Goal: Transaction & Acquisition: Purchase product/service

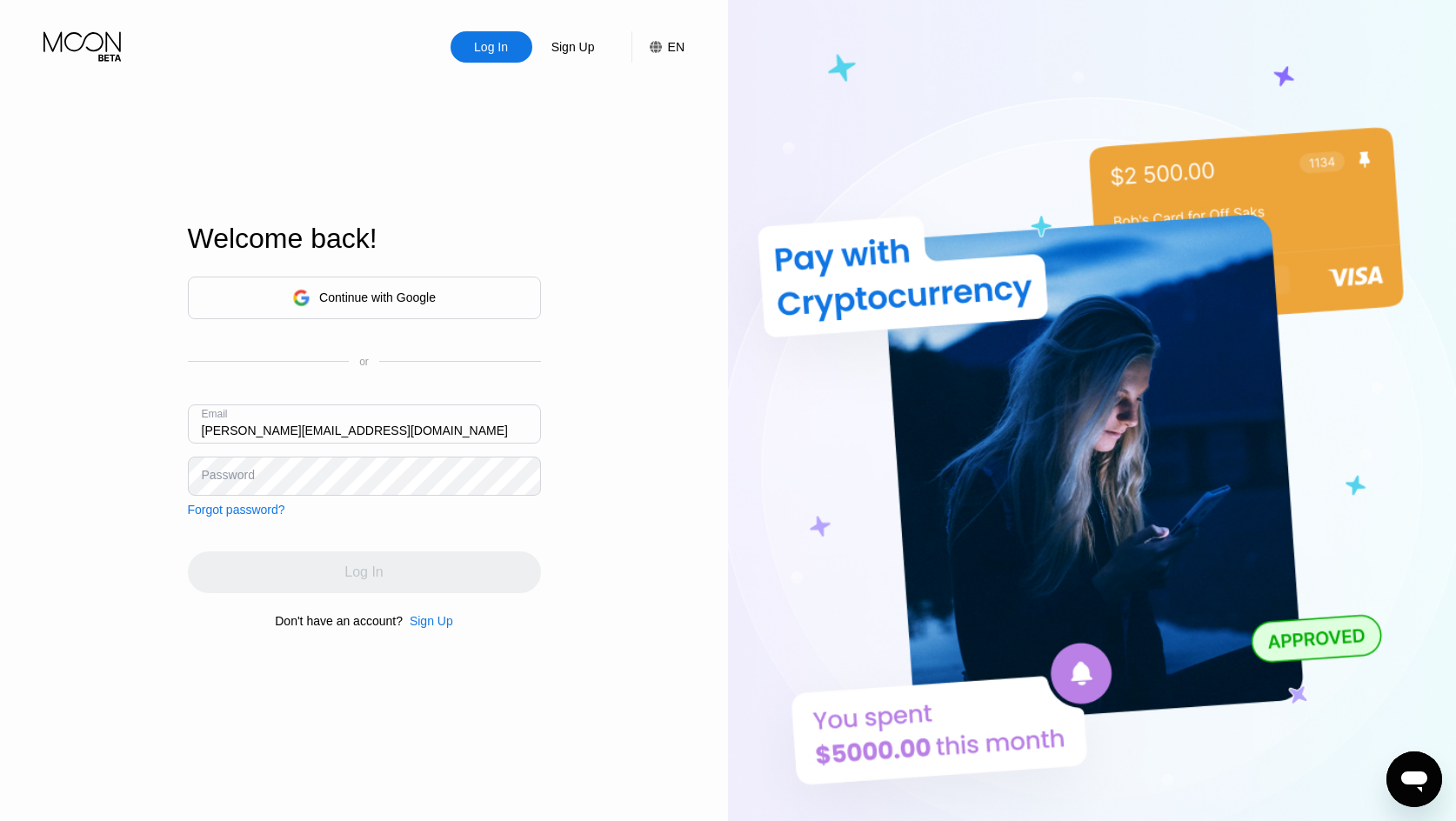
type input "[PERSON_NAME][EMAIL_ADDRESS][DOMAIN_NAME]"
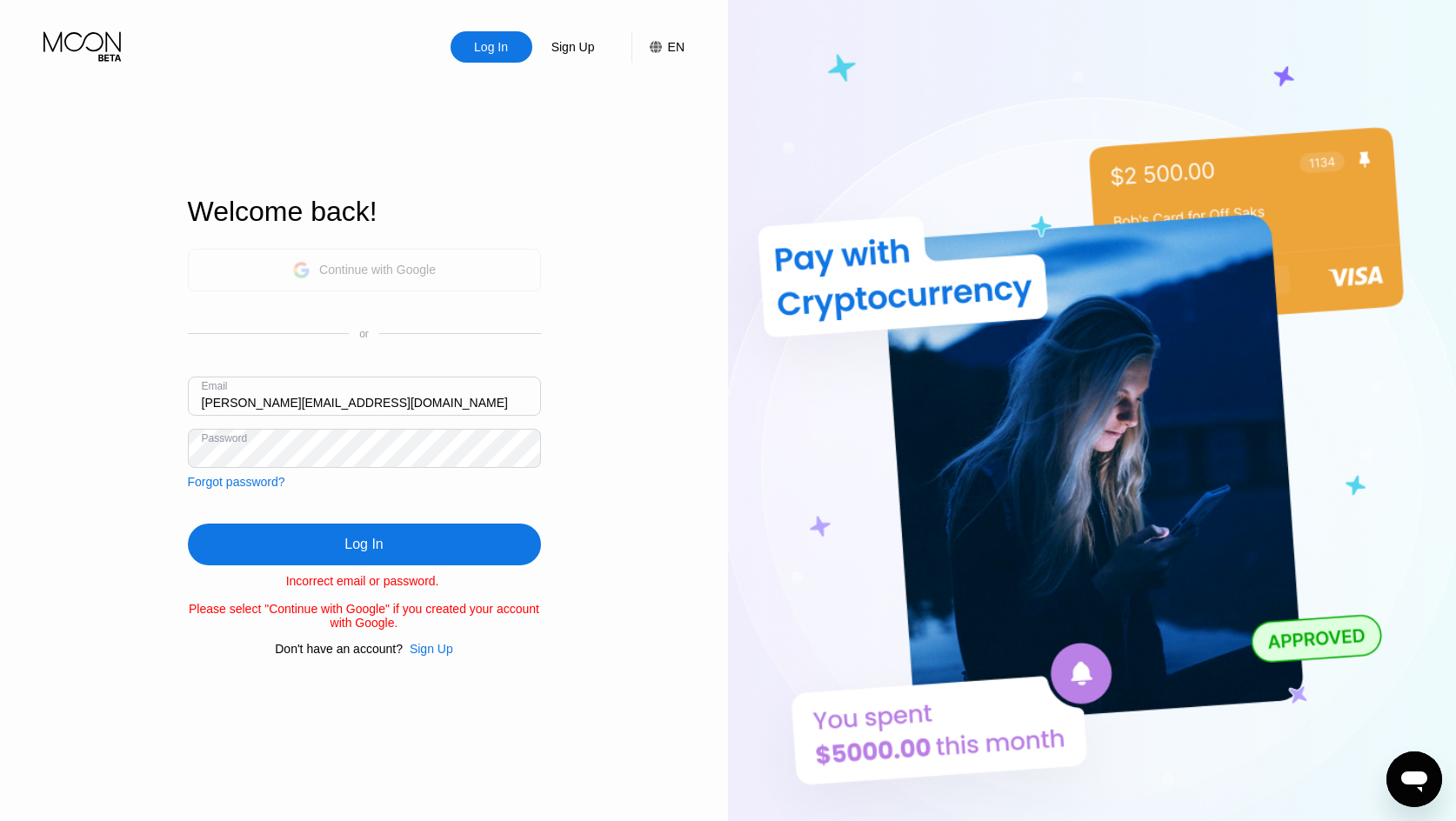
click at [360, 275] on div "Continue with Google" at bounding box center [364, 270] width 144 height 27
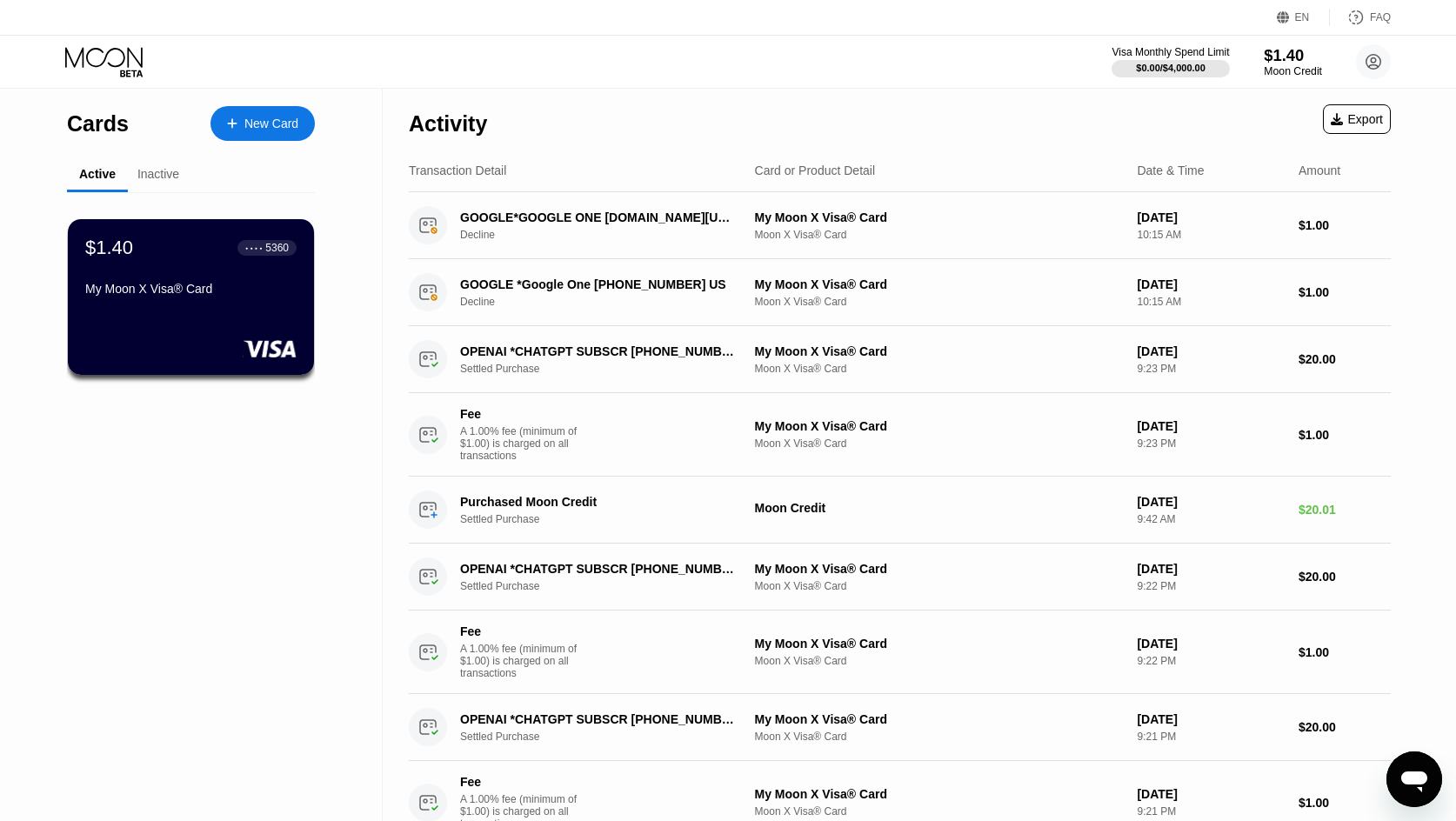
click at [1271, 57] on div "$1.40" at bounding box center [1293, 55] width 58 height 18
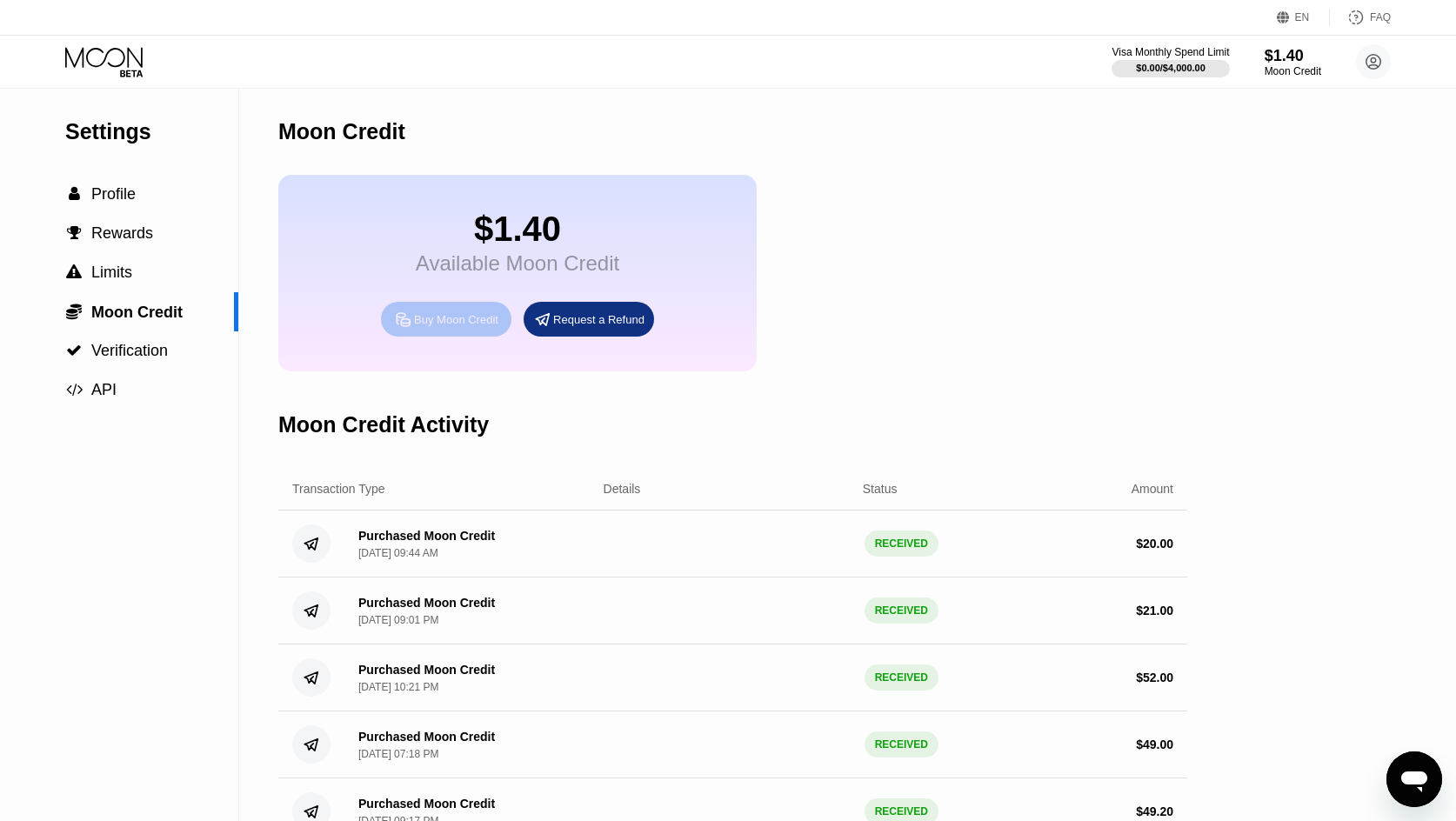
click at [471, 323] on div "Buy Moon Credit" at bounding box center [457, 319] width 85 height 15
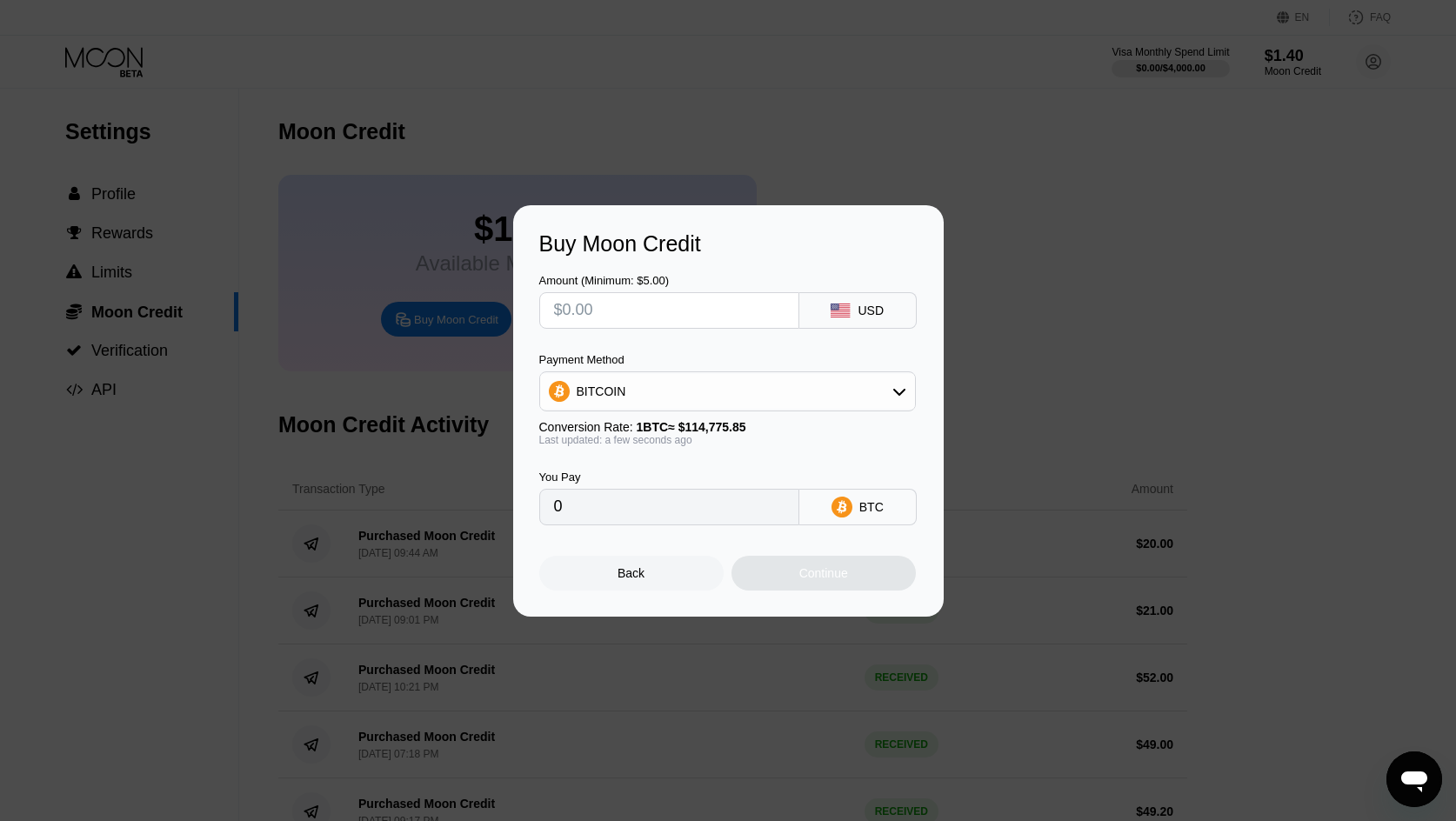
click at [763, 307] on input "text" at bounding box center [670, 310] width 230 height 35
type input "$6"
type input "0.00005228"
type input "$60"
type input "0.00052276"
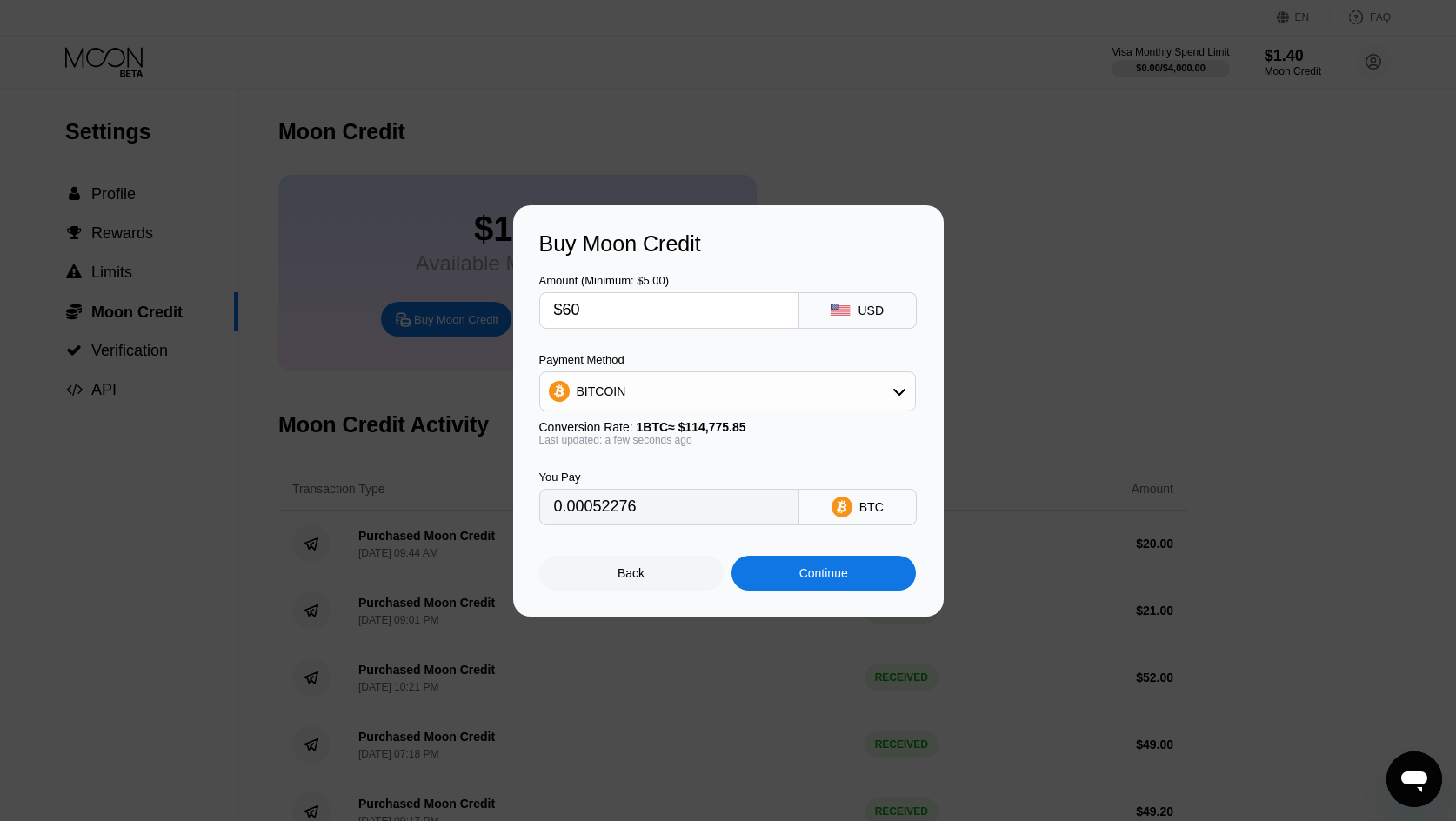
type input "$60"
click at [786, 469] on div "You Pay 0.00052276 BTC" at bounding box center [728, 486] width 379 height 79
click at [770, 416] on div "Payment Method BITCOIN Conversion Rate: 1 BTC ≈ $114,775.85 Last updated: a few…" at bounding box center [728, 399] width 377 height 93
click at [770, 410] on div "BITCOIN" at bounding box center [728, 390] width 377 height 40
click at [904, 394] on icon at bounding box center [899, 391] width 14 height 14
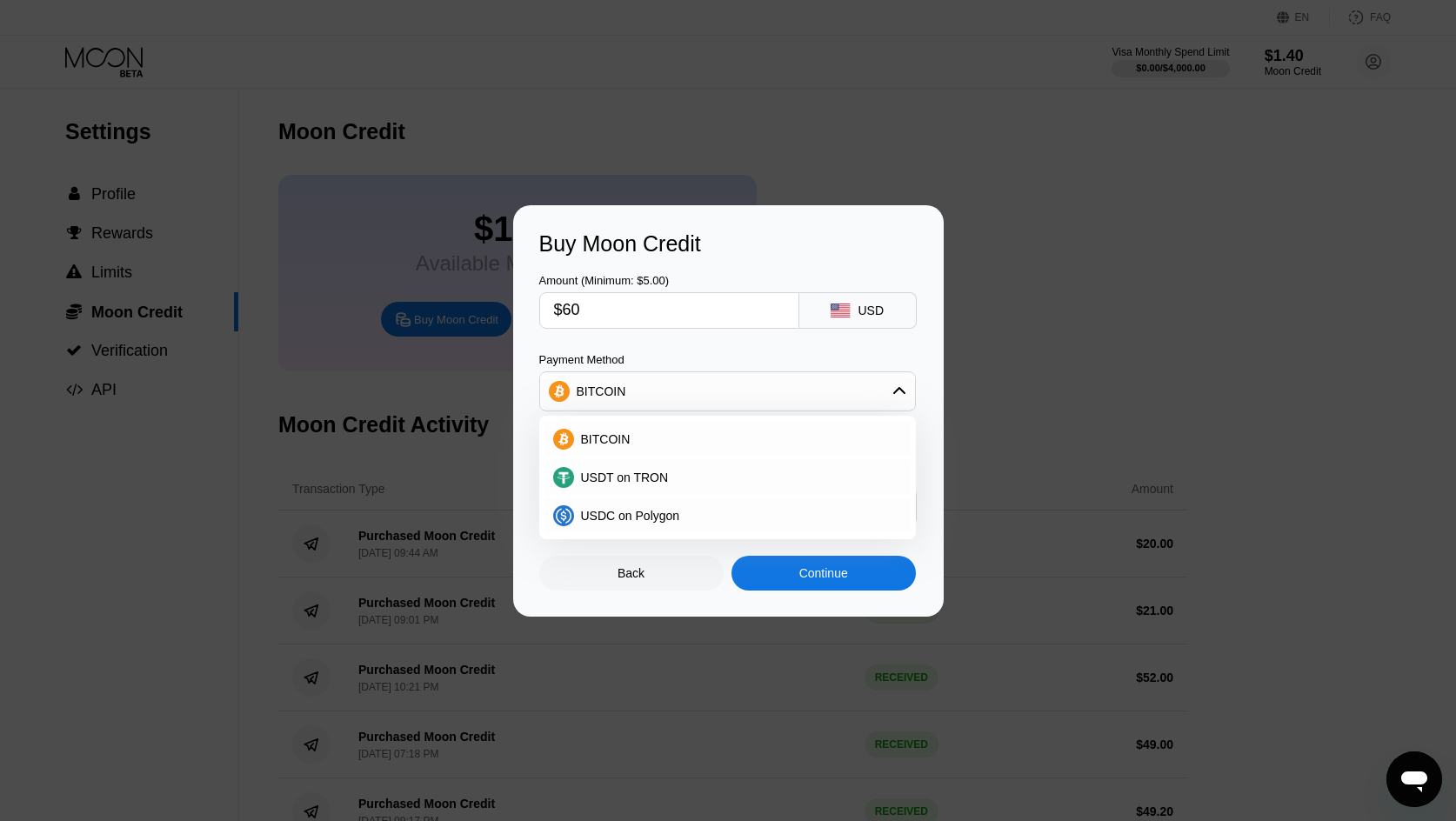
click at [645, 313] on input "$60" at bounding box center [670, 310] width 230 height 35
click at [606, 475] on span "USDT on TRON" at bounding box center [624, 477] width 87 height 14
type input "60.61"
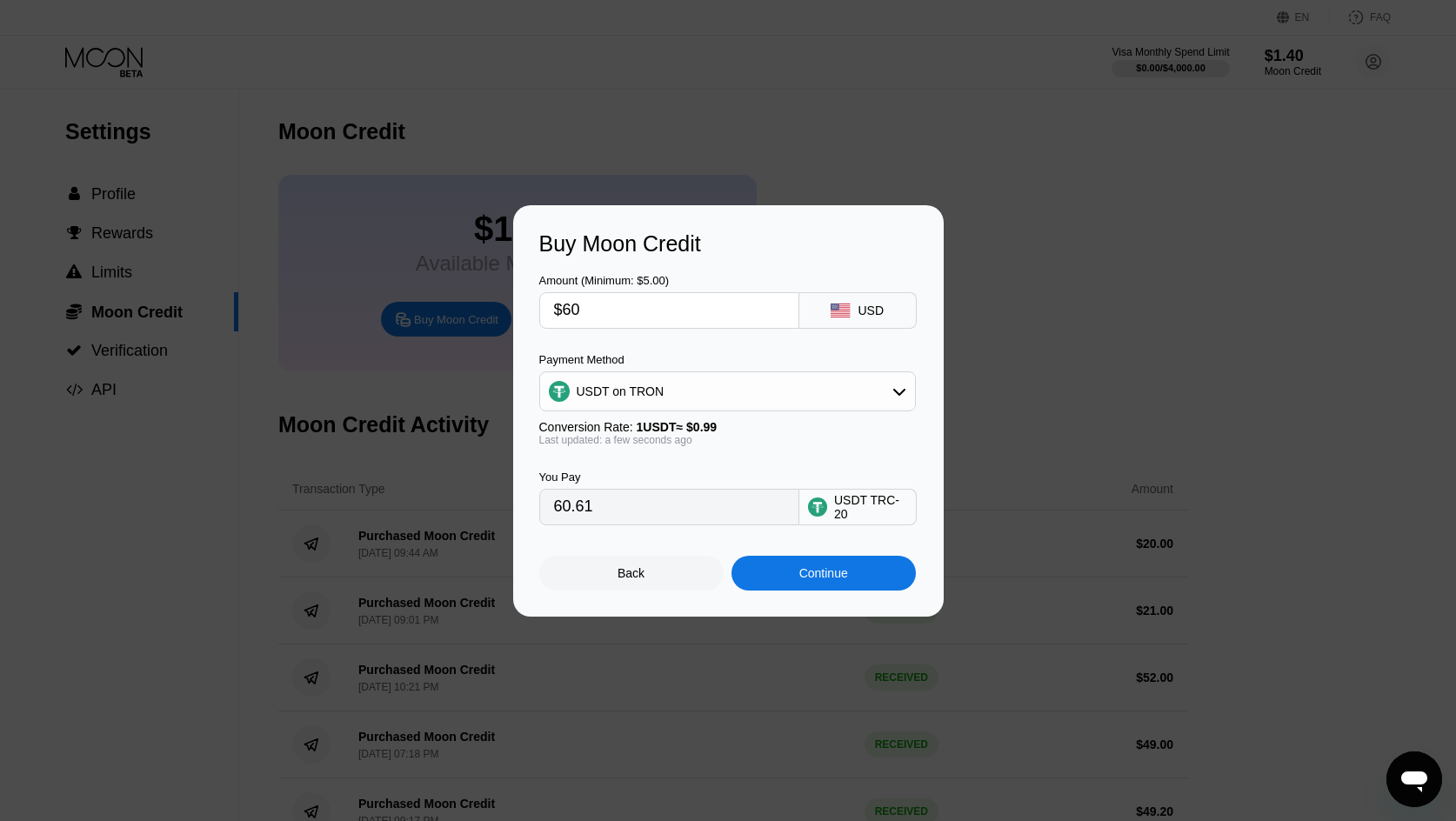
click at [808, 442] on div "Last updated: a few seconds ago" at bounding box center [728, 439] width 377 height 12
click at [799, 580] on div "Continue" at bounding box center [823, 572] width 49 height 14
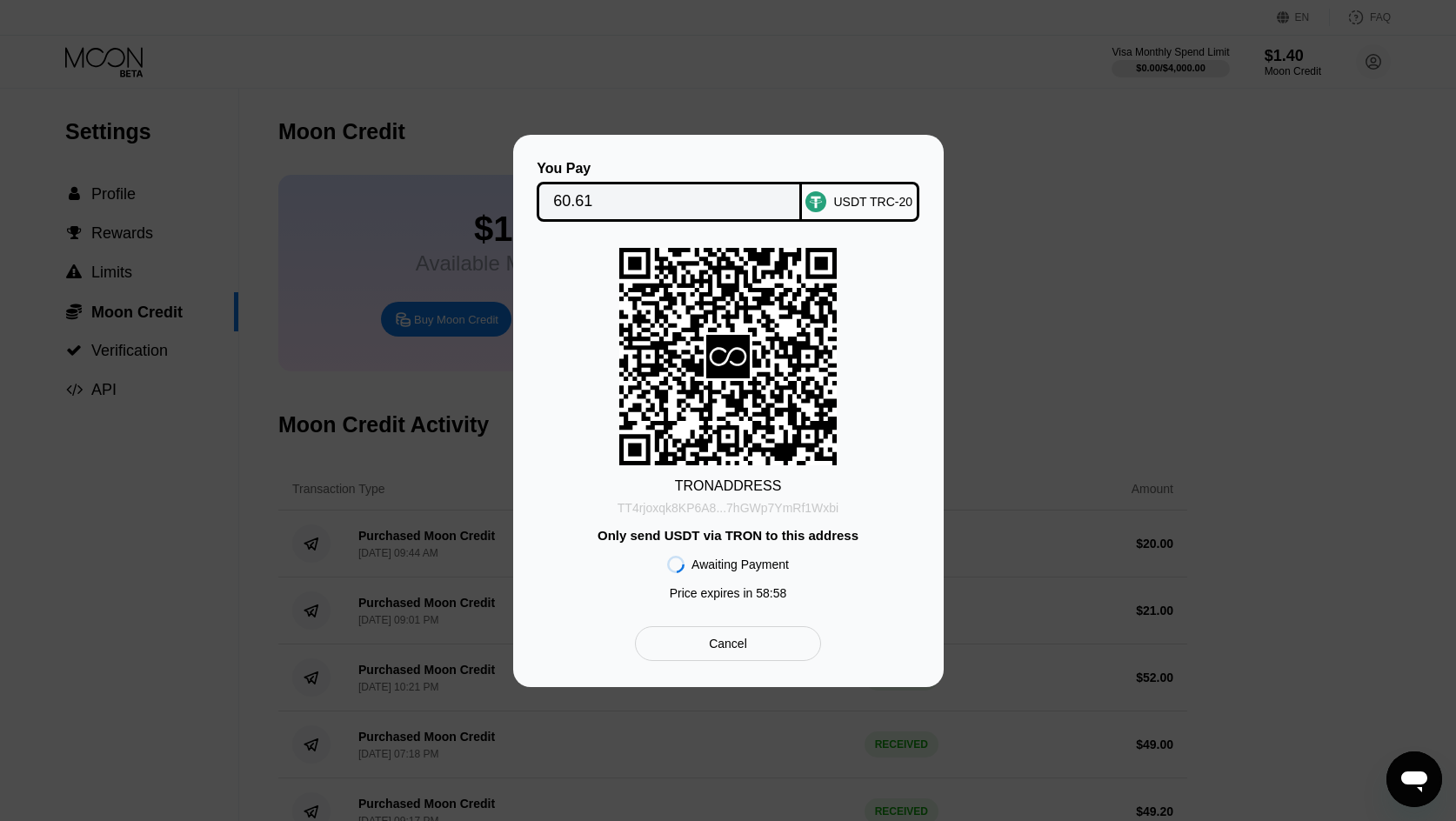
click at [782, 510] on div "TT4rjoxqk8KP6A8...7hGWp7YmRf1Wxbi" at bounding box center [728, 507] width 221 height 14
click at [743, 646] on div "Cancel" at bounding box center [728, 643] width 39 height 16
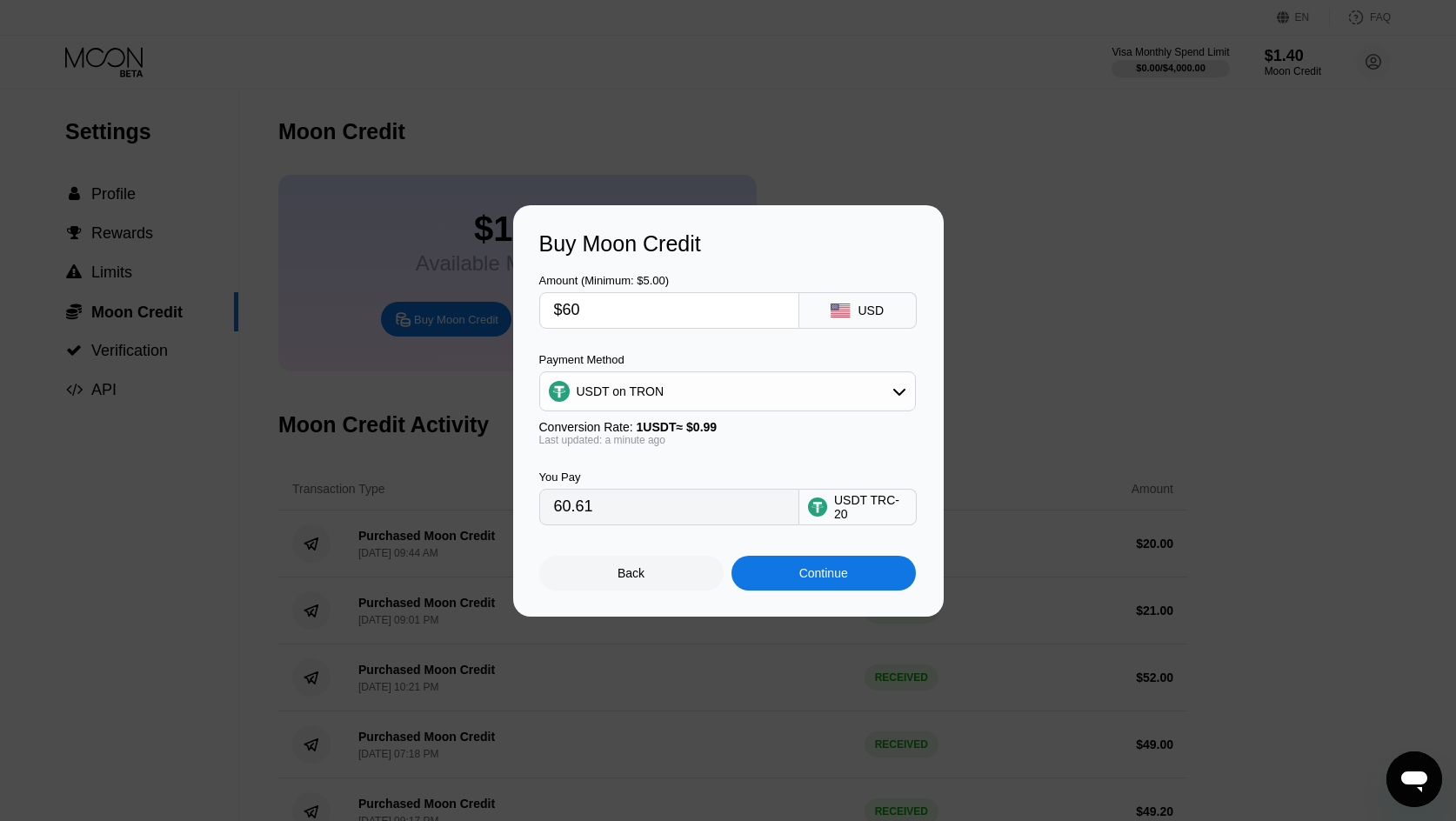
click at [642, 322] on input "$60" at bounding box center [670, 310] width 230 height 35
type input "$6"
type input "6.06"
type input "0.00"
type input "$5"
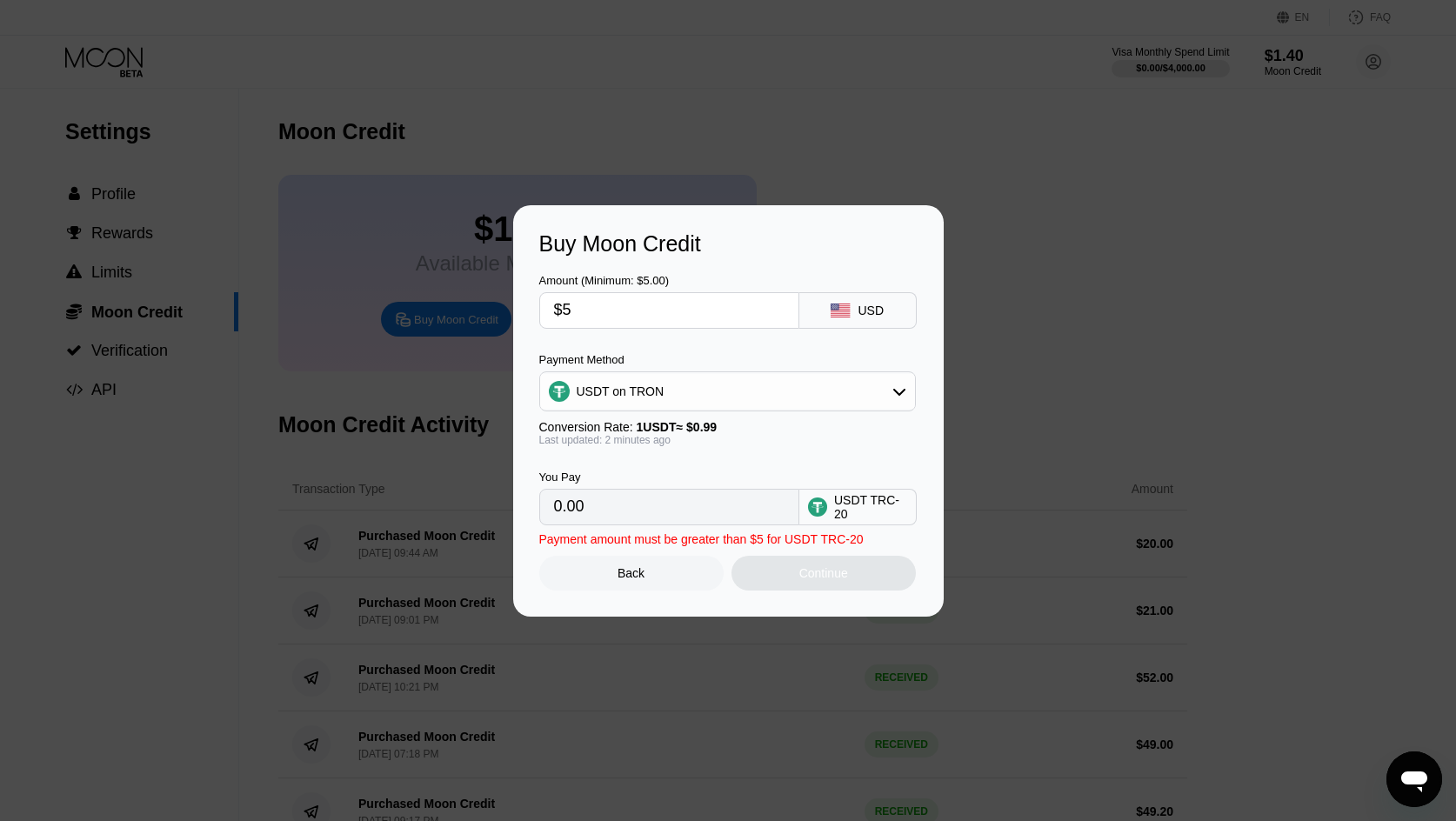
type input "5.05"
type input "$57"
type input "57.58"
type input "$5"
type input "5.05"
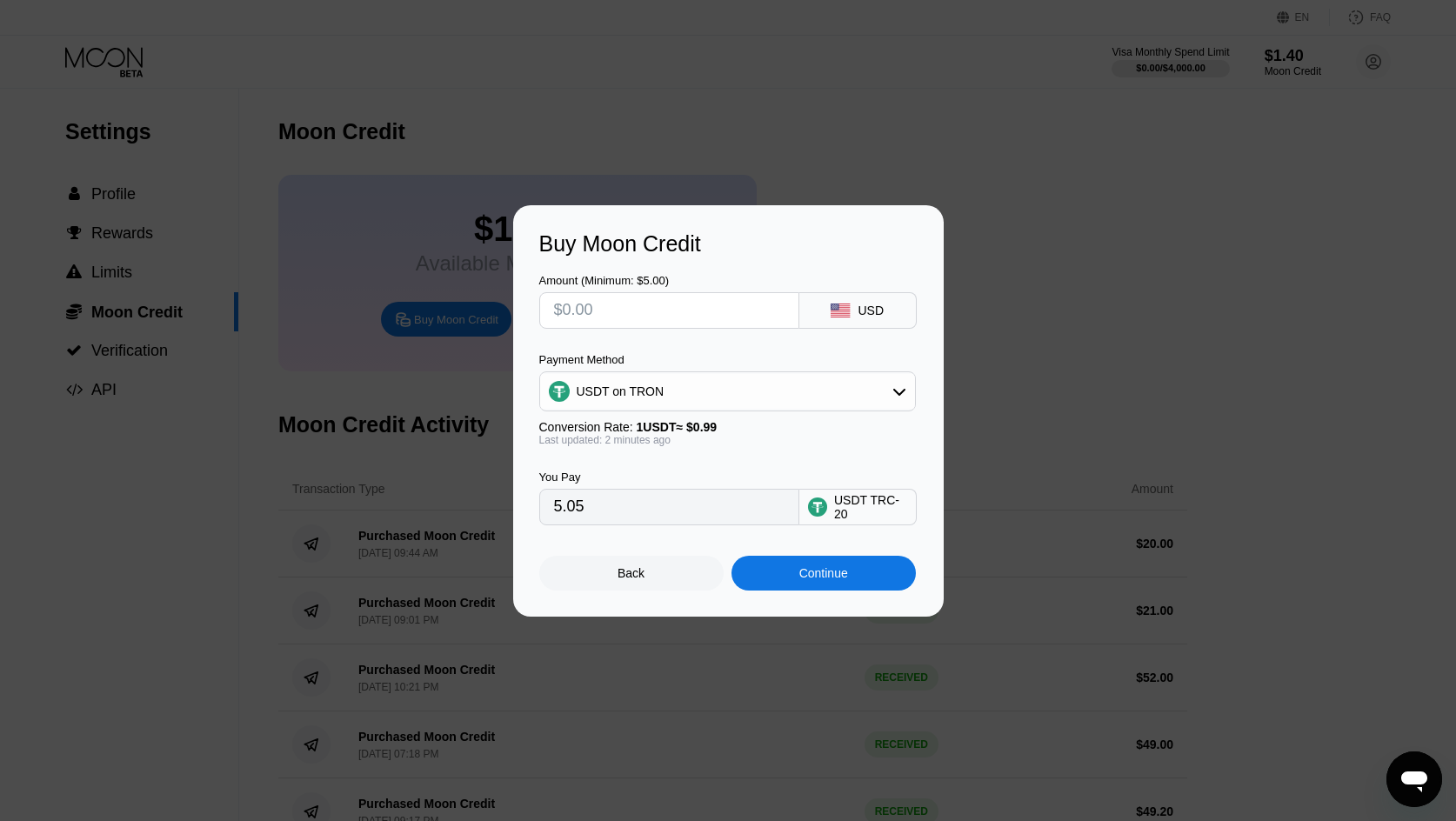
type input "0.00"
type input "$5"
type input "5.05"
type input "$58"
type input "58.59"
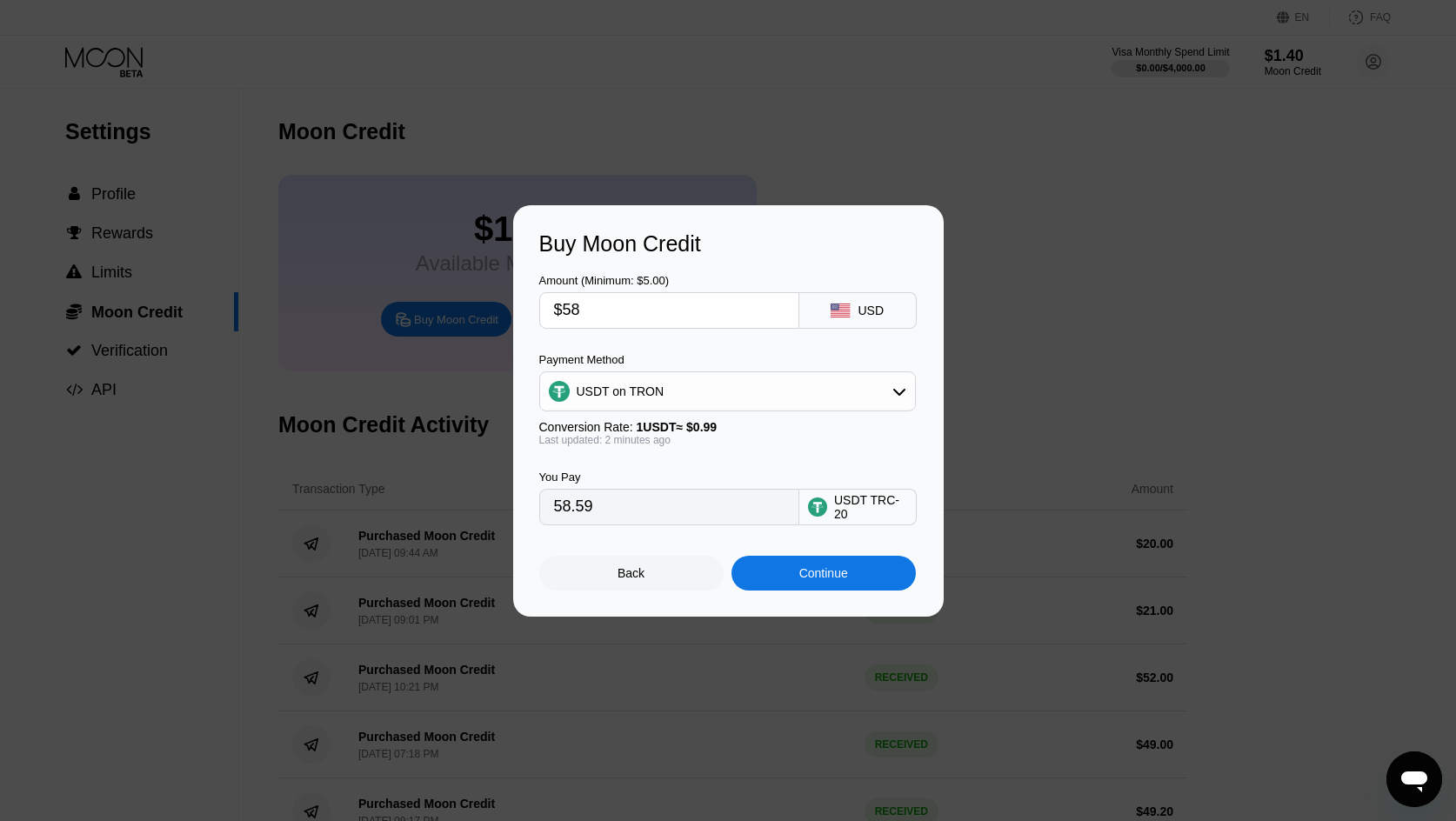
type input "$58"
click at [828, 575] on div "Continue" at bounding box center [823, 572] width 49 height 14
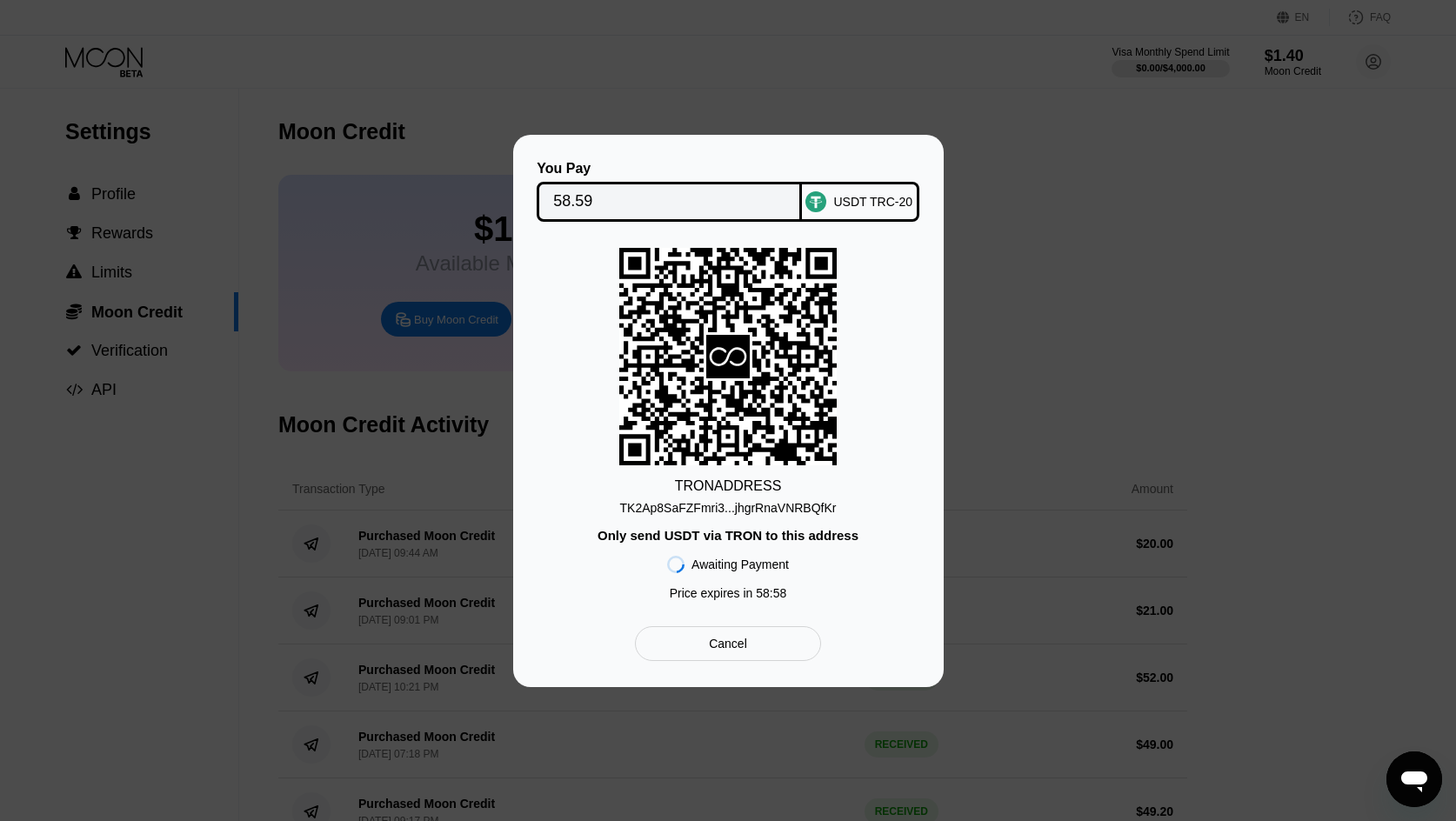
click at [765, 511] on div "TK2Ap8SaFZFmri3...jhgrRnaVNRBQfKr" at bounding box center [728, 507] width 216 height 14
click at [736, 642] on div "Cancel" at bounding box center [728, 643] width 39 height 16
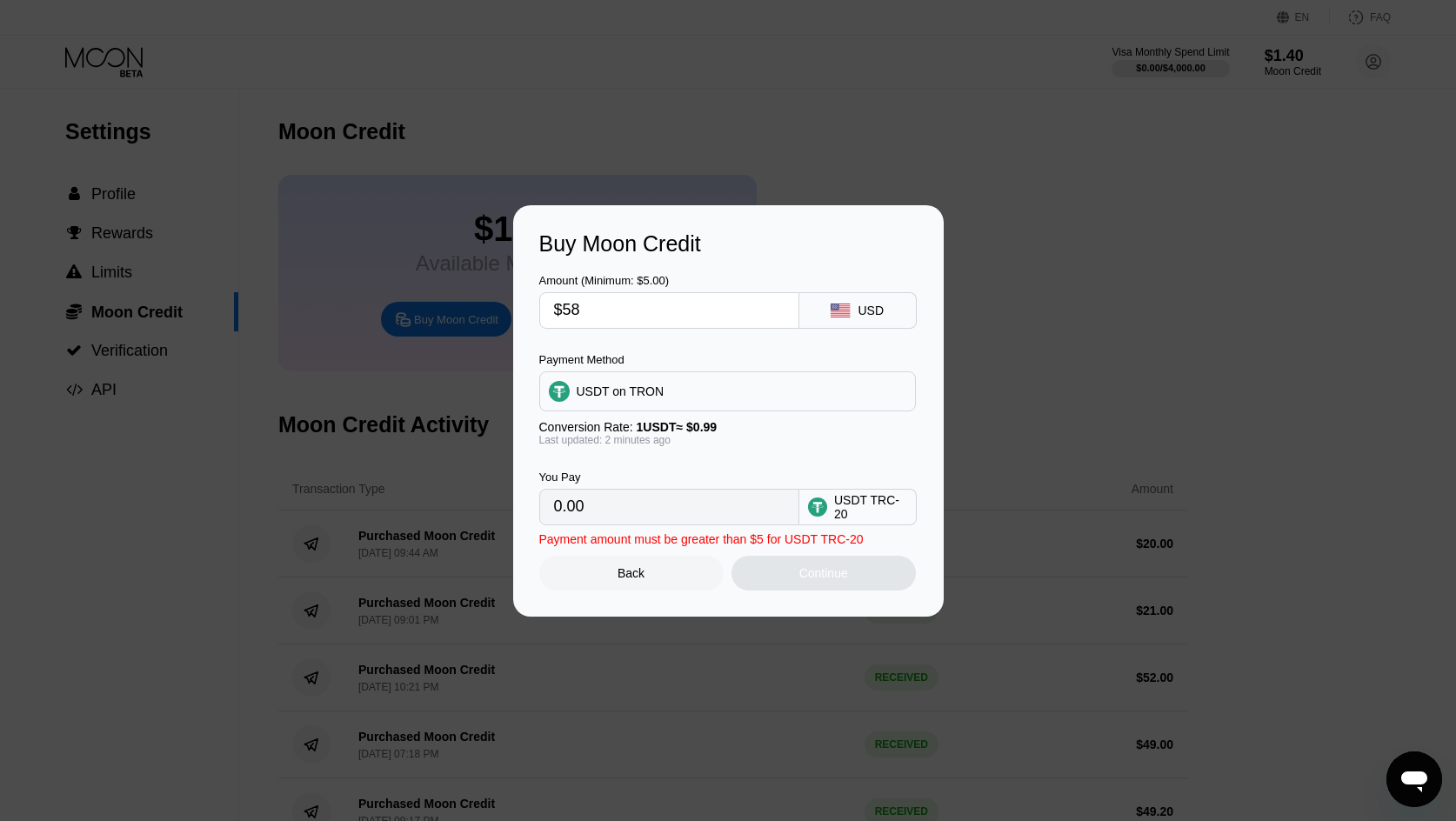
type input "58.59"
drag, startPoint x: 626, startPoint y: 318, endPoint x: 566, endPoint y: 311, distance: 60.4
click at [566, 311] on input "$58" at bounding box center [670, 310] width 230 height 35
type input "$6"
type input "6.06"
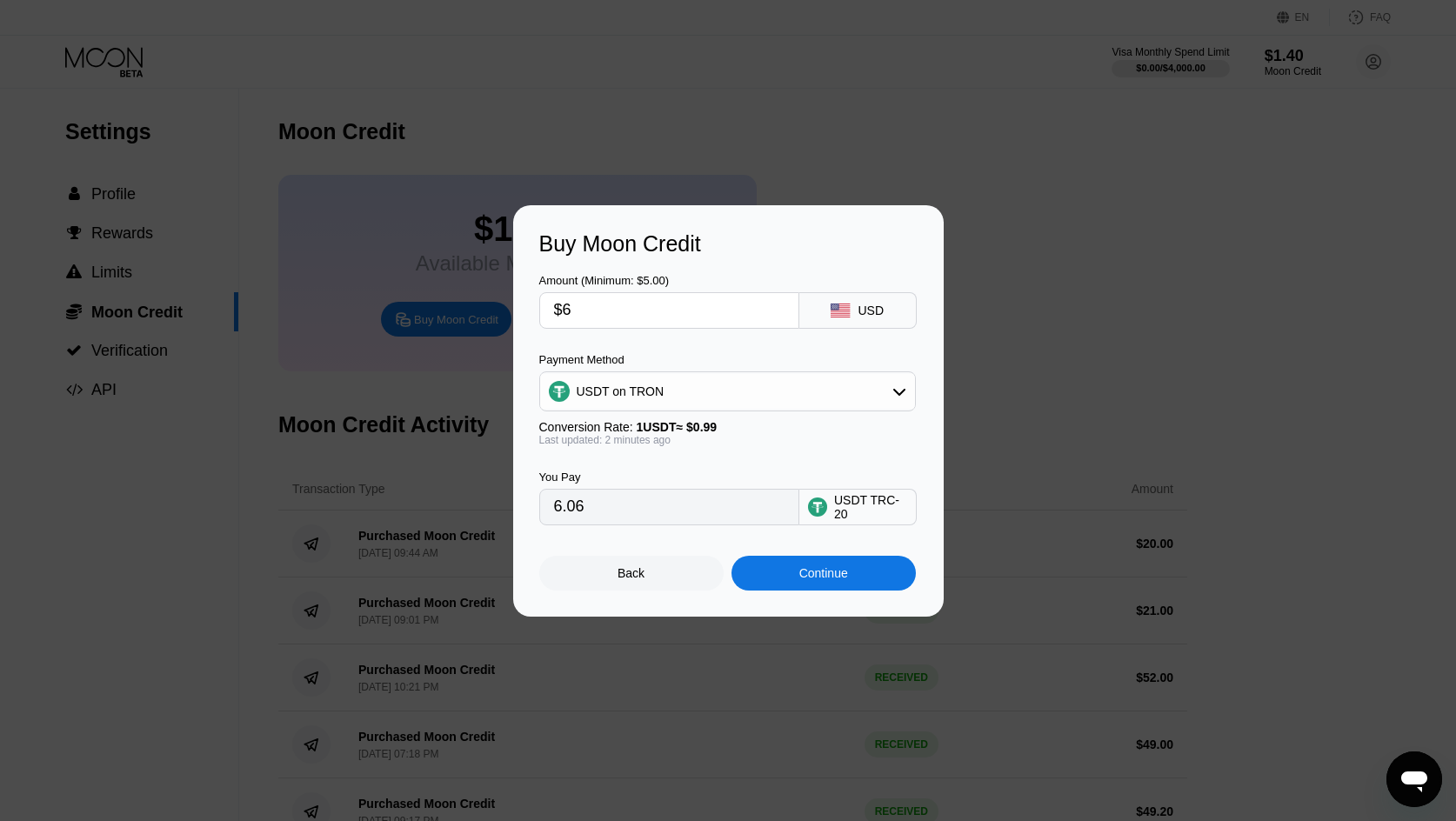
type input "$60"
type input "60.61"
type input "$60"
click at [799, 573] on div "Continue" at bounding box center [823, 572] width 49 height 14
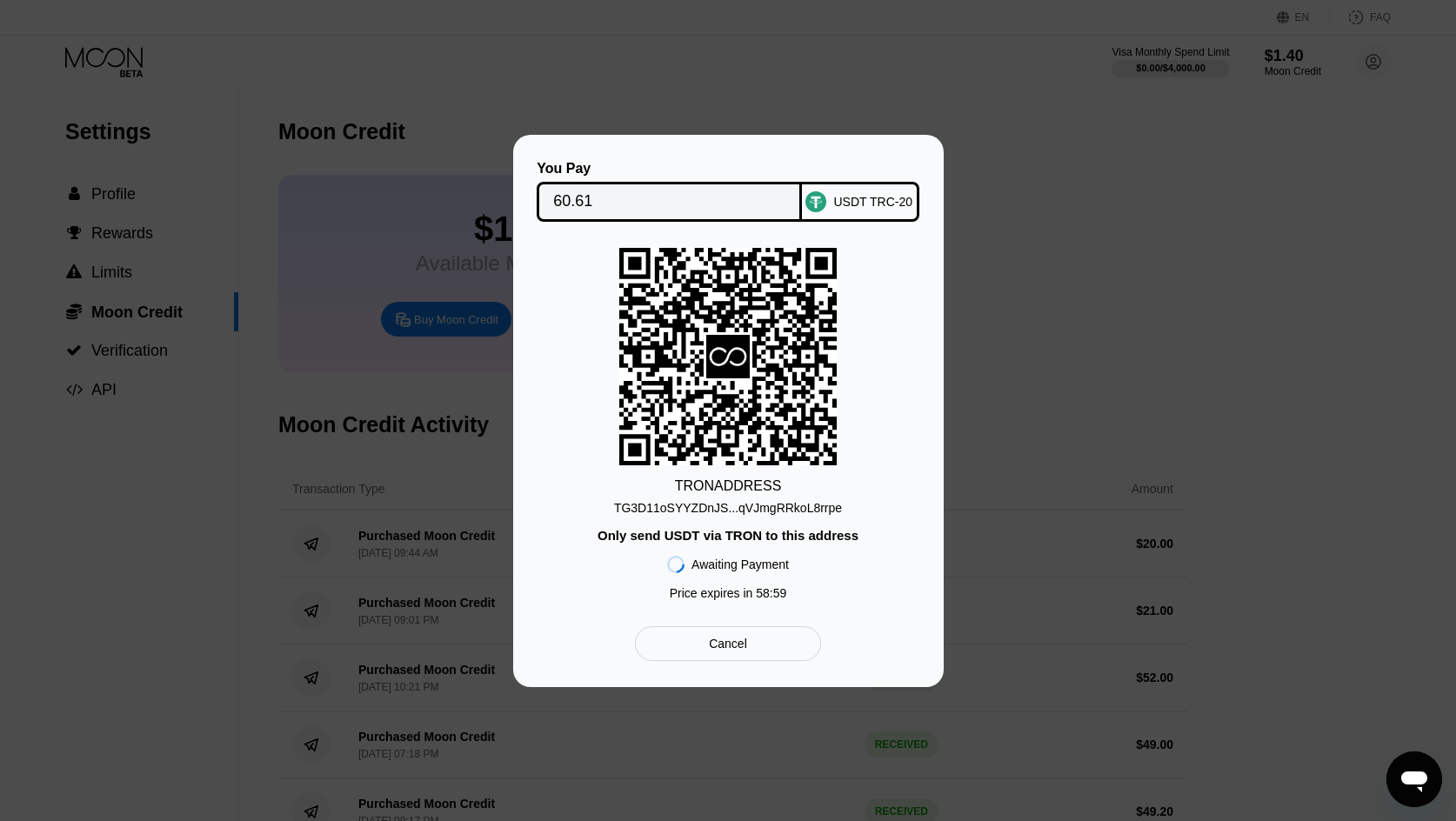
click at [762, 509] on div "TG3D11oSYYZDnJS...qVJmgRRkoL8rrpe" at bounding box center [728, 507] width 228 height 14
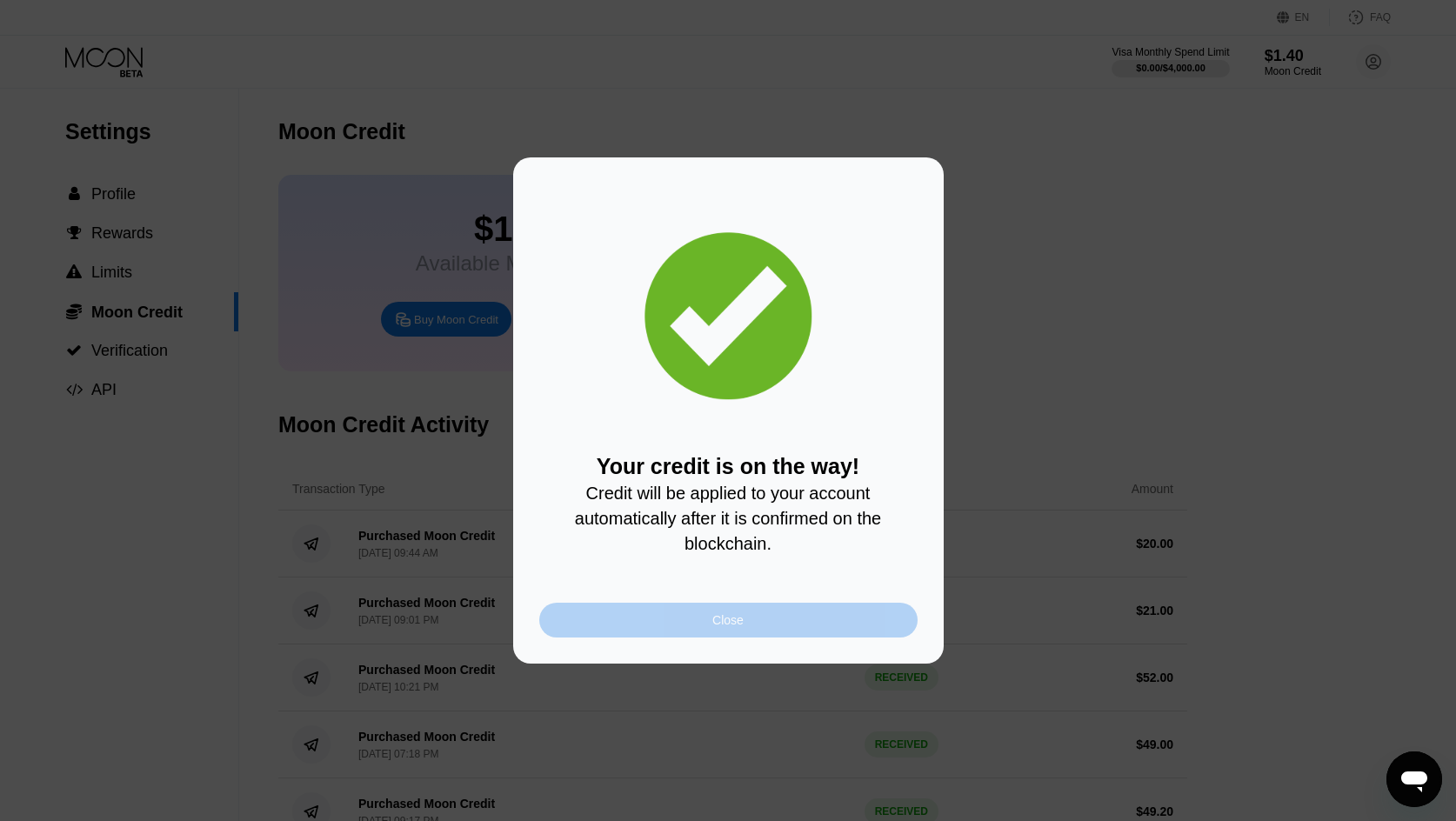
click at [818, 607] on div "Close" at bounding box center [728, 620] width 379 height 35
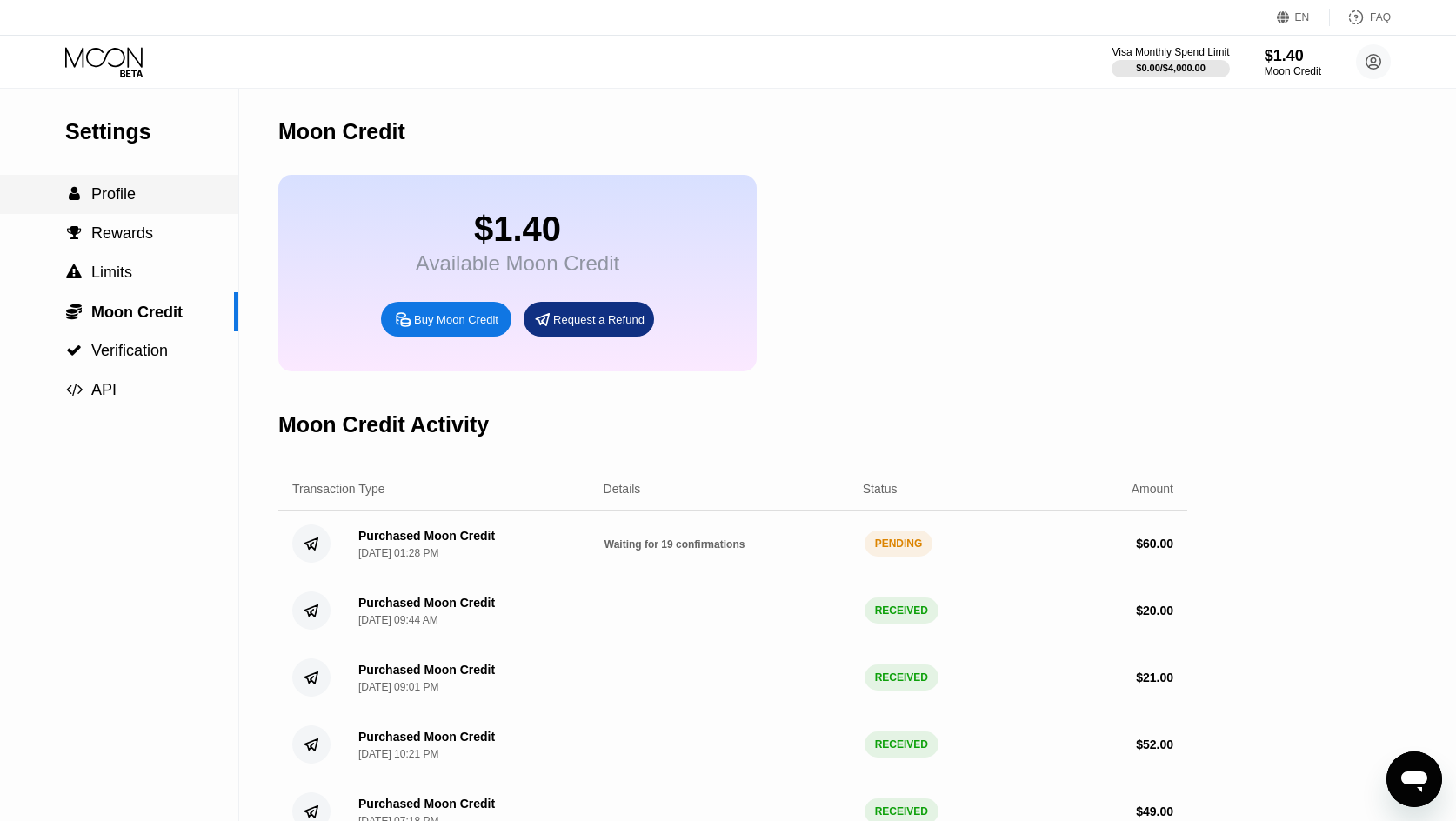
click at [115, 186] on span "Profile" at bounding box center [113, 193] width 44 height 17
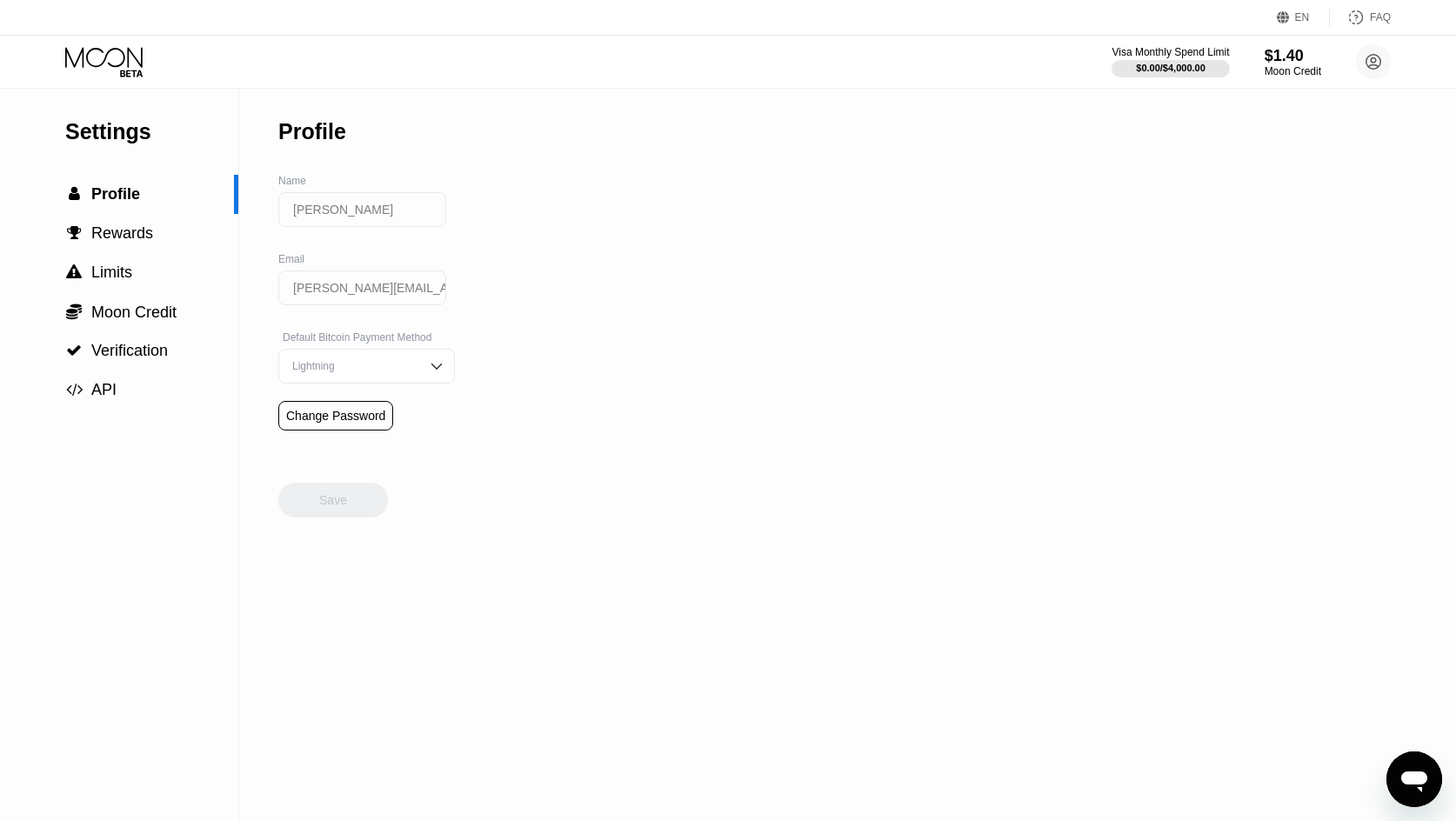
click at [131, 125] on div "Settings" at bounding box center [152, 131] width 173 height 25
click at [130, 55] on icon at bounding box center [106, 62] width 81 height 30
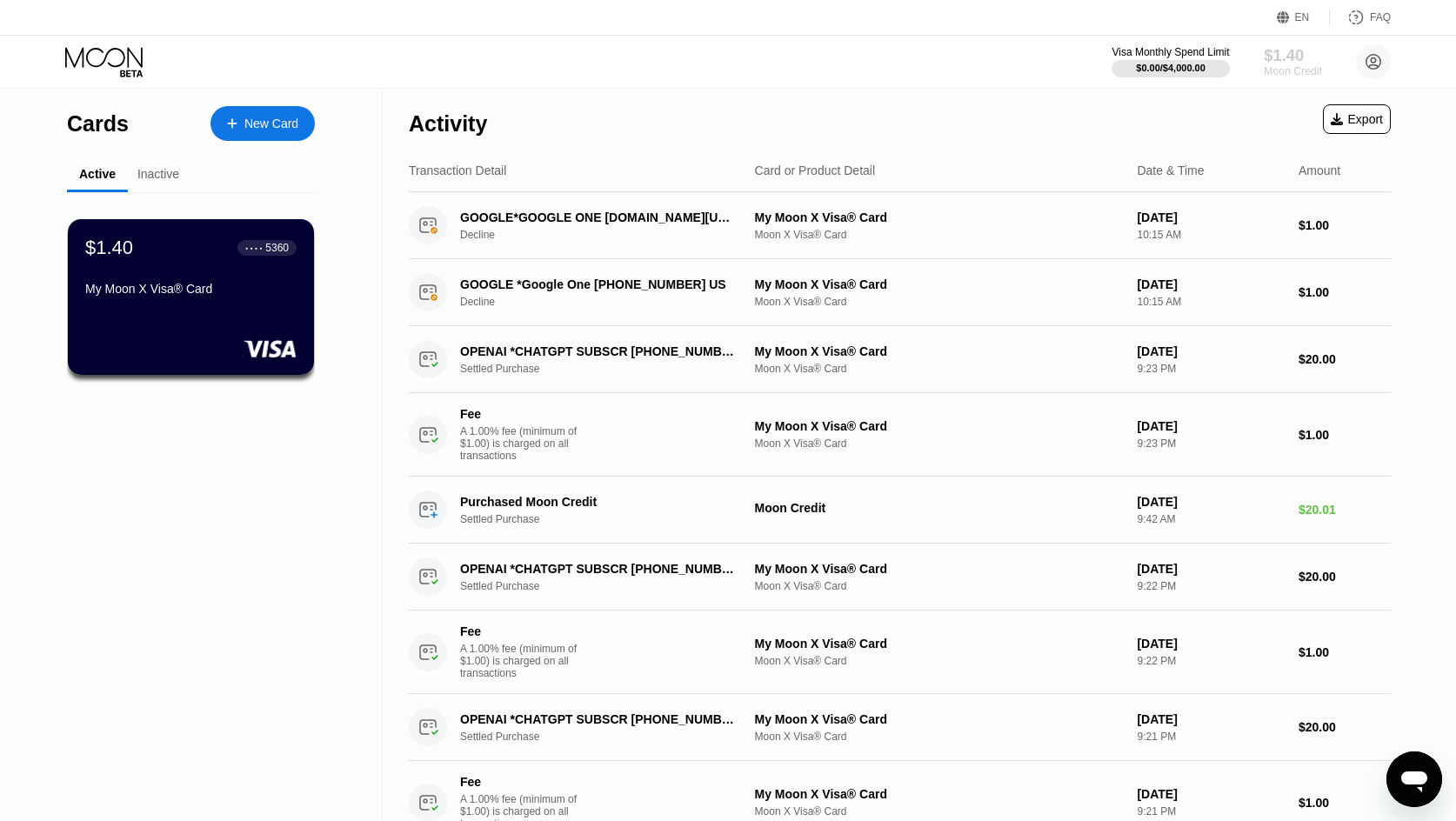
click at [1295, 56] on div "$1.40" at bounding box center [1293, 55] width 58 height 18
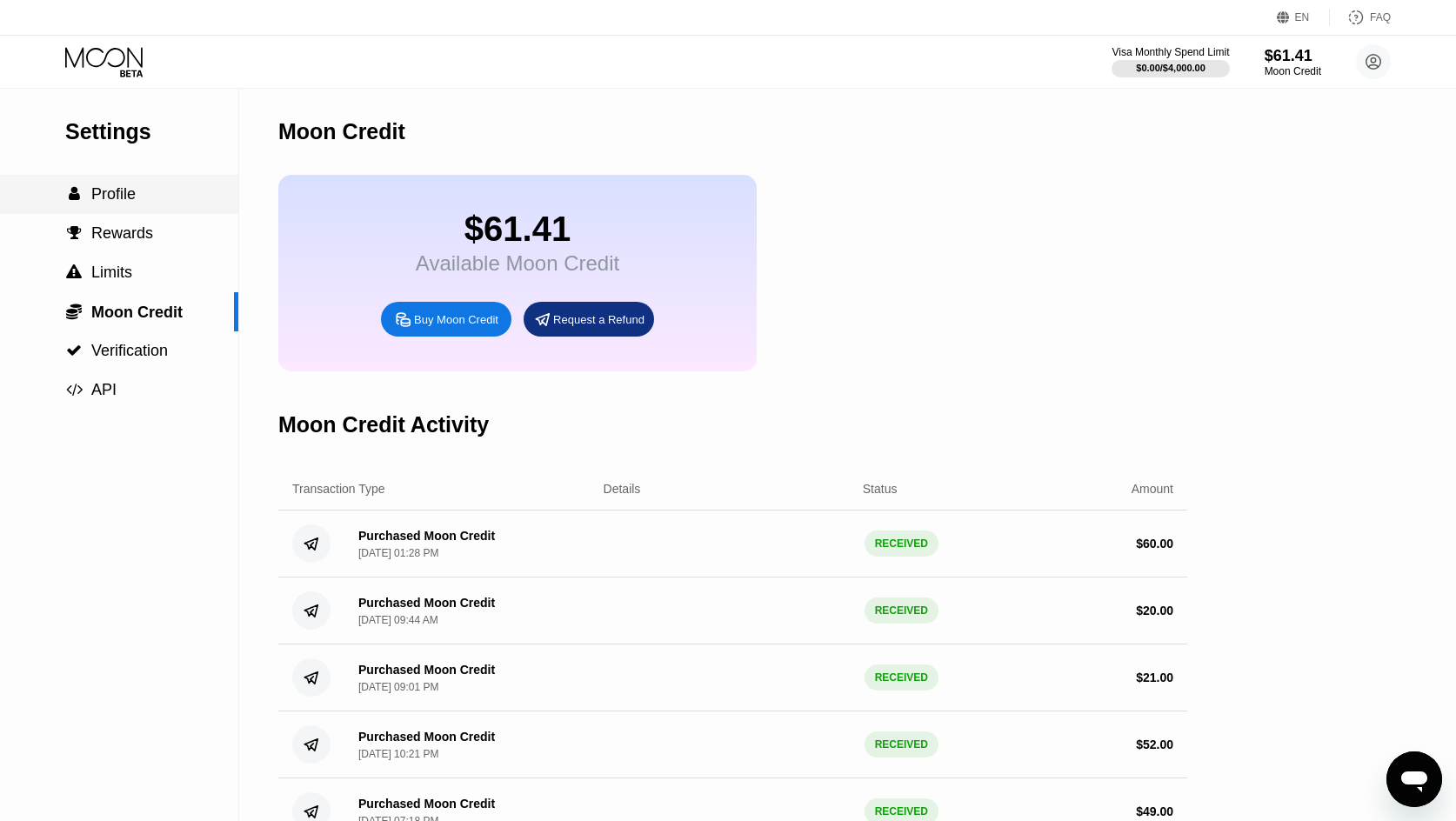
click at [126, 181] on div " Profile" at bounding box center [119, 194] width 239 height 40
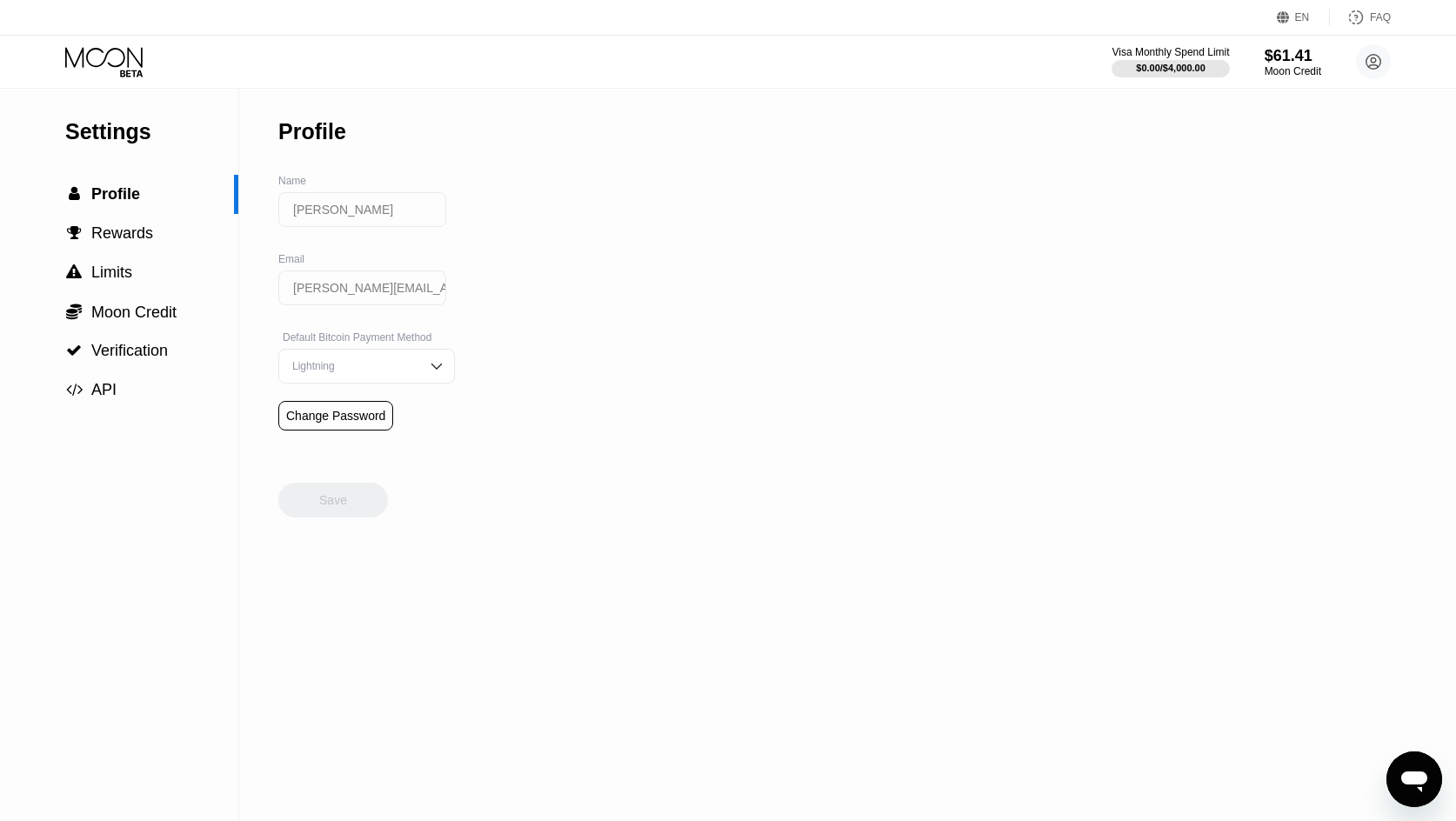
click at [89, 133] on div "Settings" at bounding box center [152, 131] width 173 height 25
click at [93, 66] on icon at bounding box center [104, 57] width 77 height 20
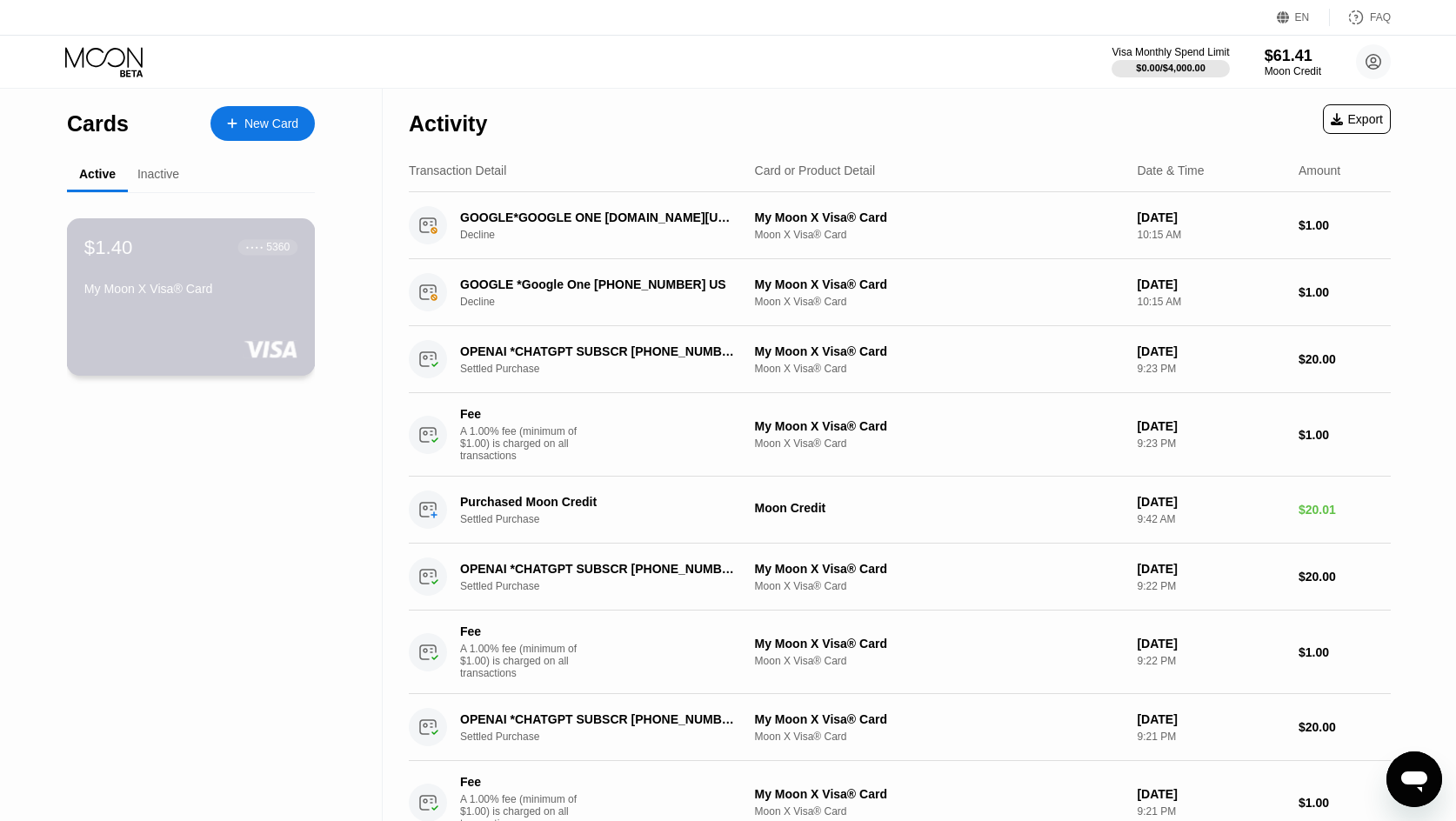
click at [249, 269] on div "$1.40 ● ● ● ● 5360 My Moon X Visa® Card" at bounding box center [191, 269] width 213 height 67
